Goal: Find contact information: Find contact information

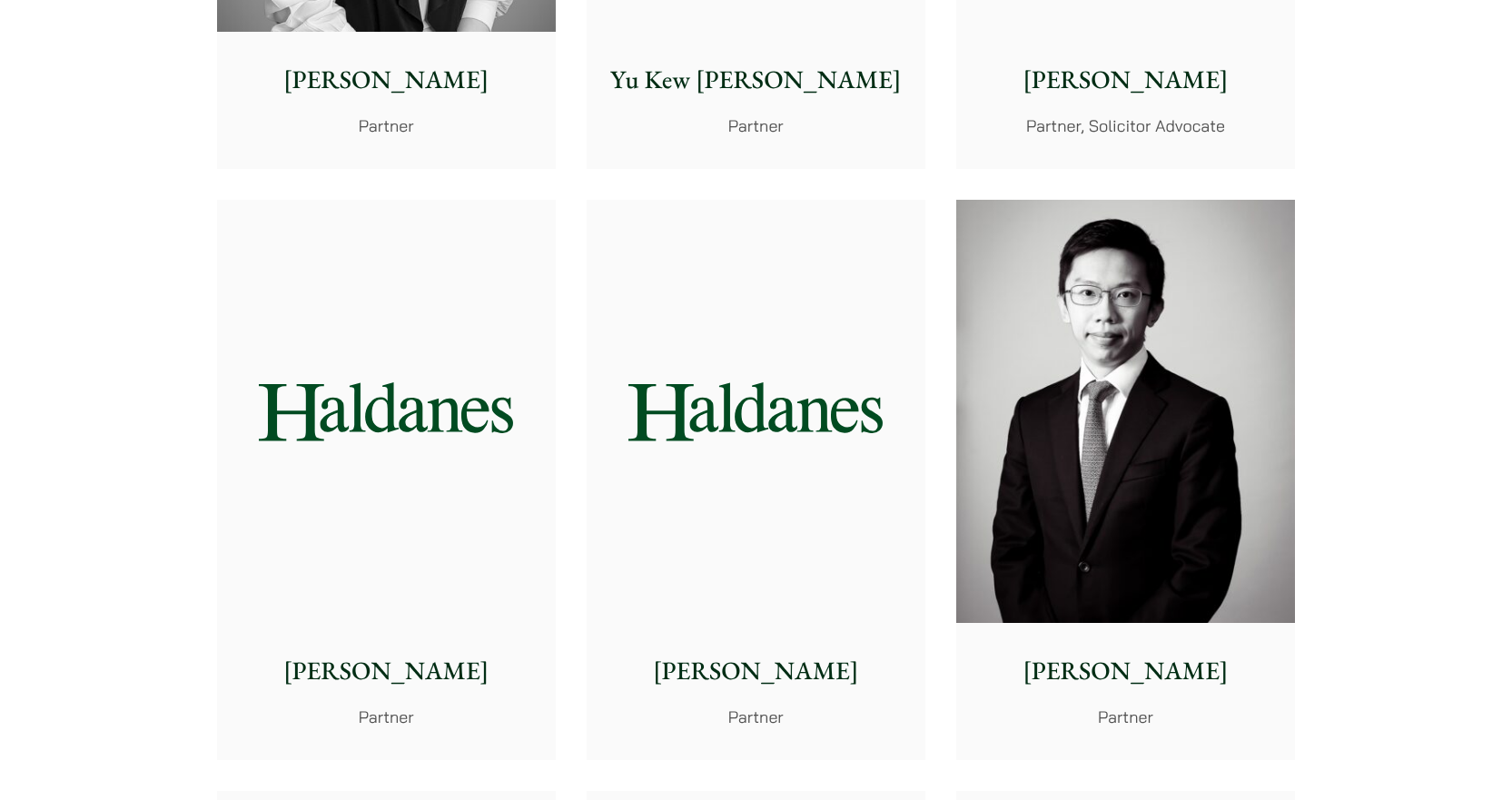
scroll to position [2088, 0]
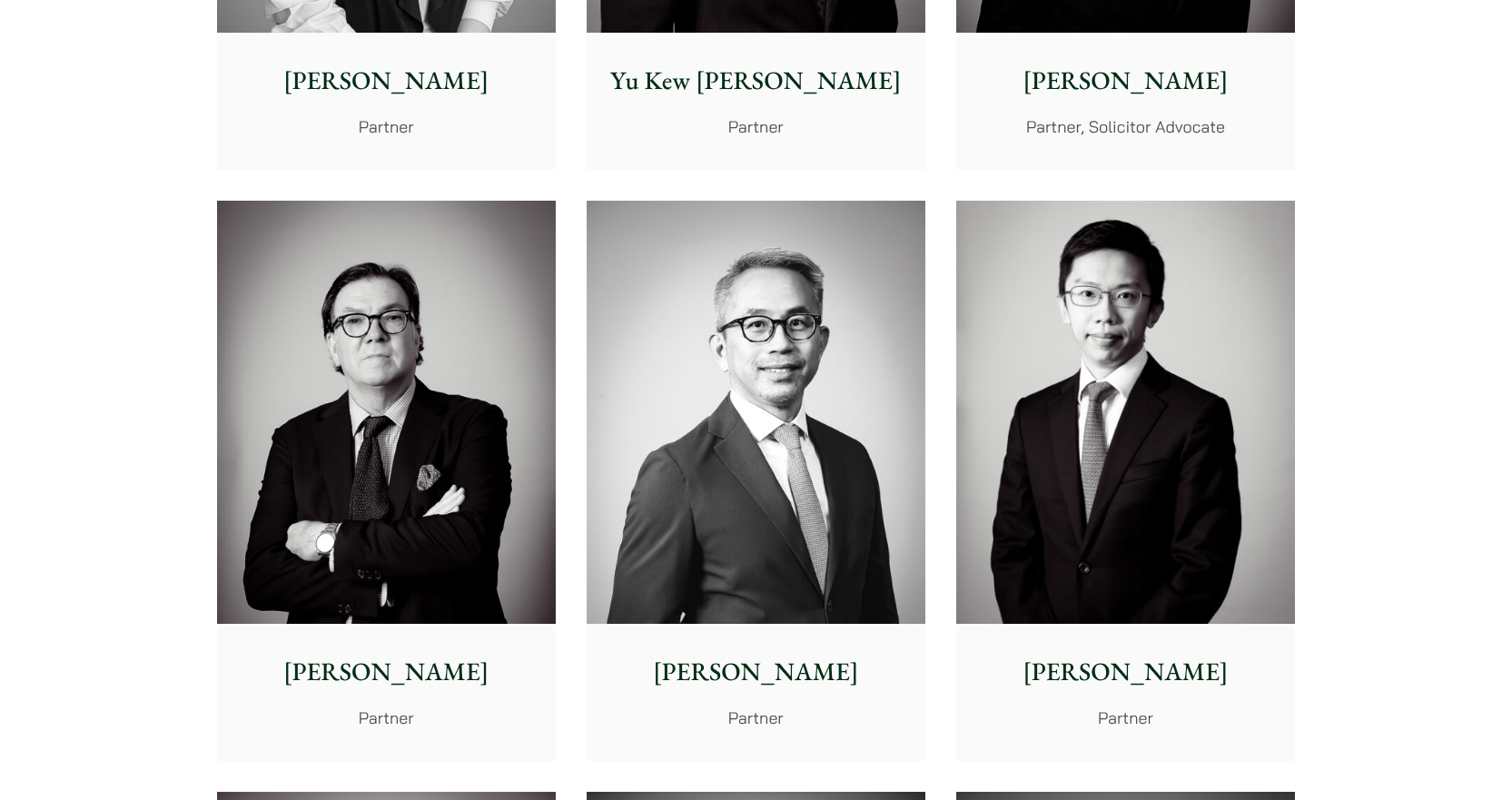
click at [1176, 664] on p "[PERSON_NAME]" at bounding box center [1125, 671] width 309 height 38
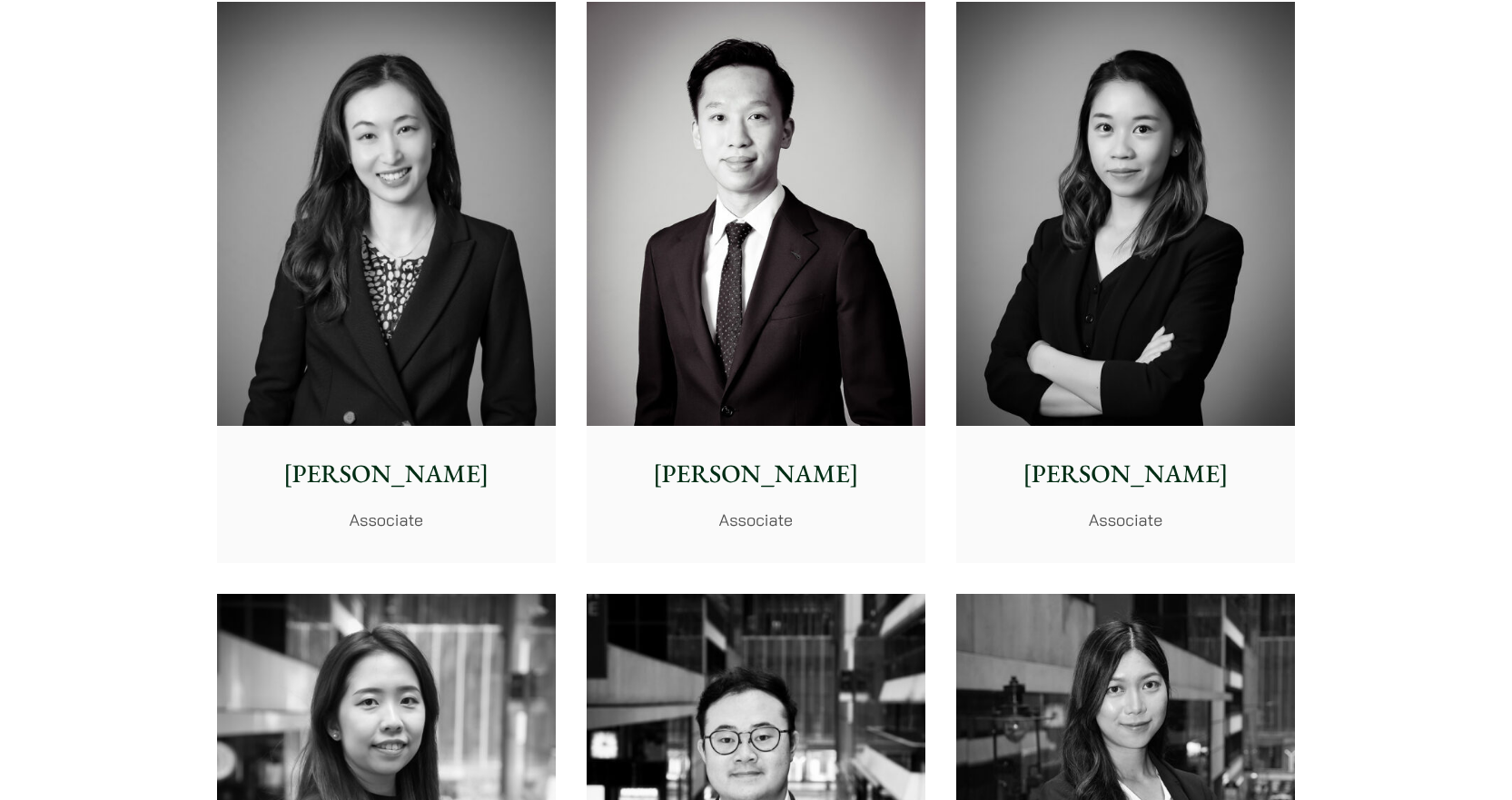
scroll to position [6027, 0]
